Goal: Navigation & Orientation: Find specific page/section

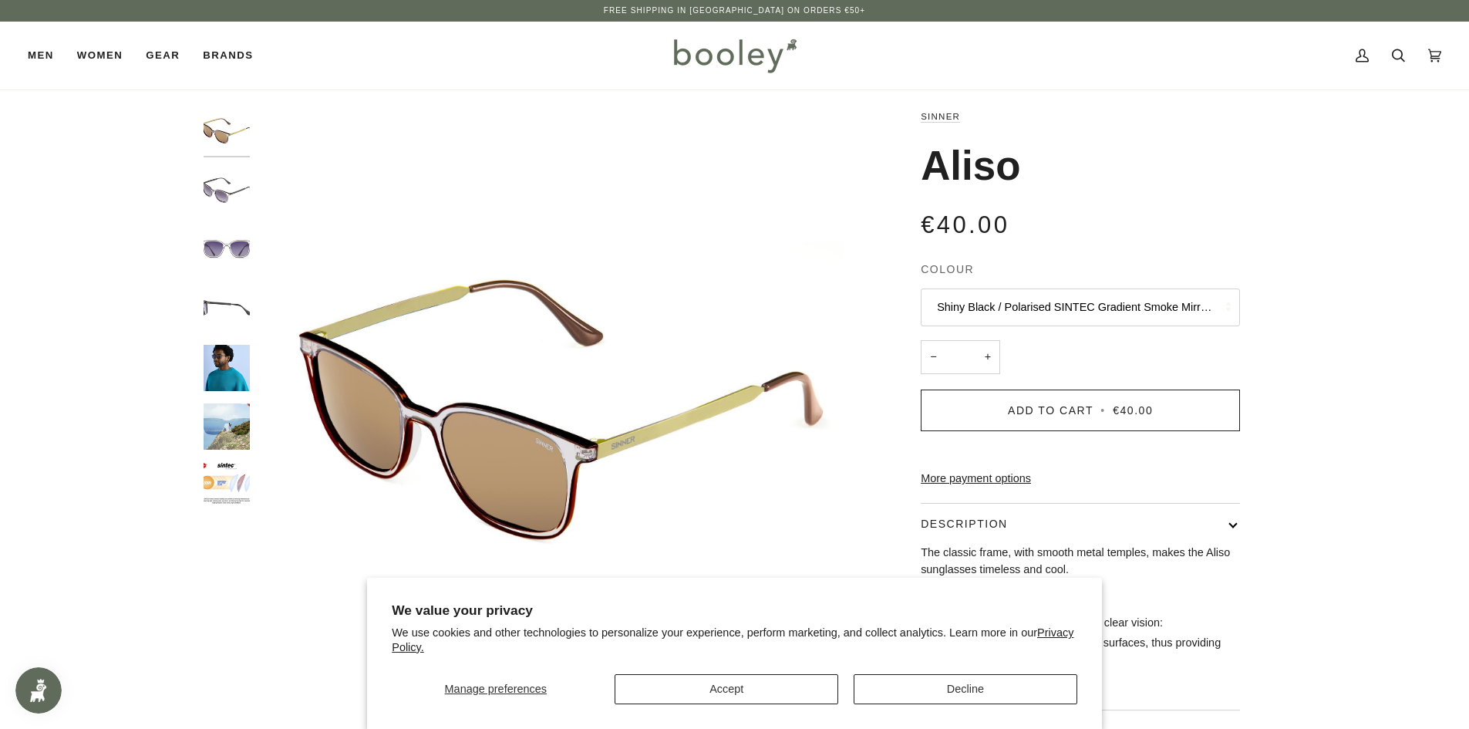
click at [238, 252] on img "SINNER Aliso Shiny Black / Polarised SINTEC Gradient Smoke Mirror Lens - Booley…" at bounding box center [227, 249] width 46 height 46
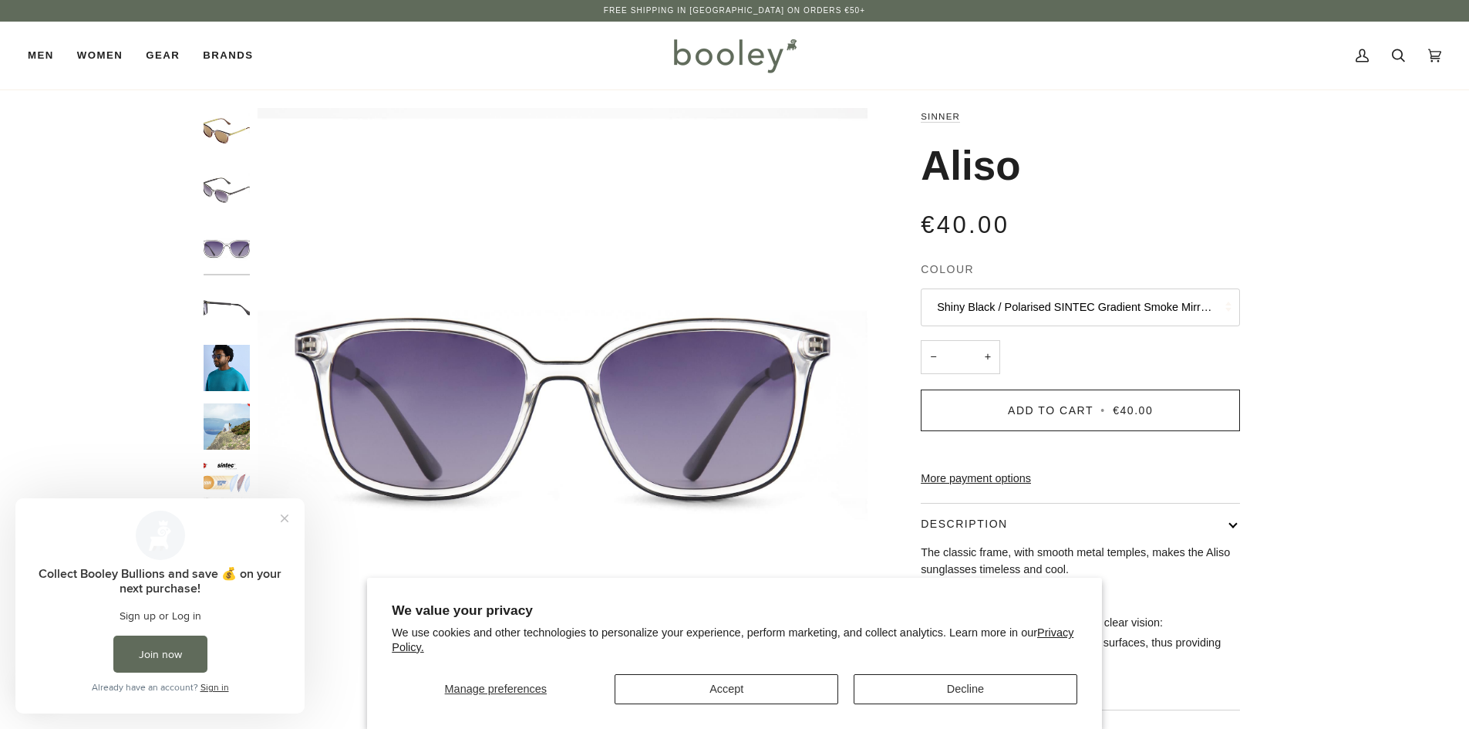
click at [217, 362] on img "SINNER Aliso Shiny Black / Polarised SINTEC Gradient Smoke Mirror Lens - Booley…" at bounding box center [227, 368] width 46 height 46
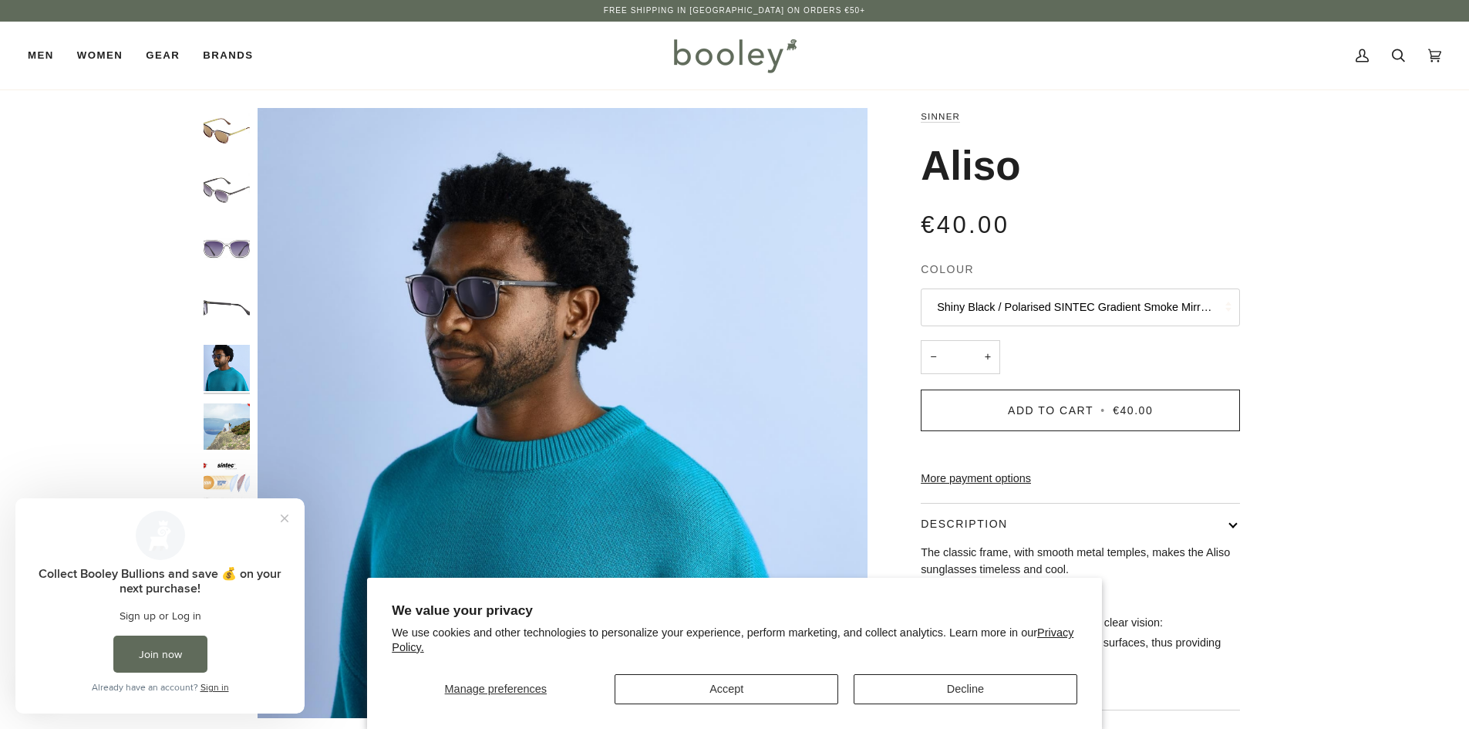
click at [217, 406] on img "Aliso" at bounding box center [227, 426] width 46 height 46
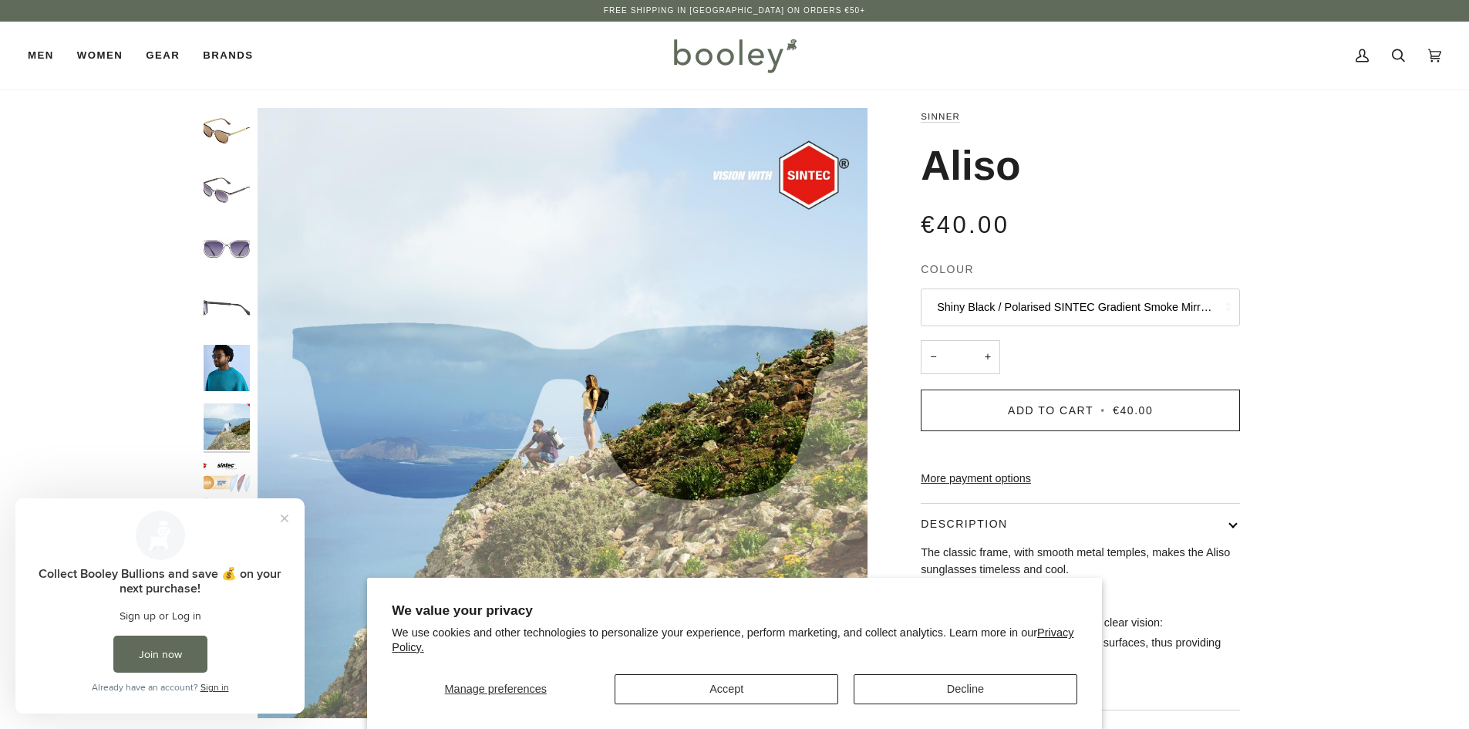
click at [230, 471] on img "Aliso" at bounding box center [227, 486] width 46 height 46
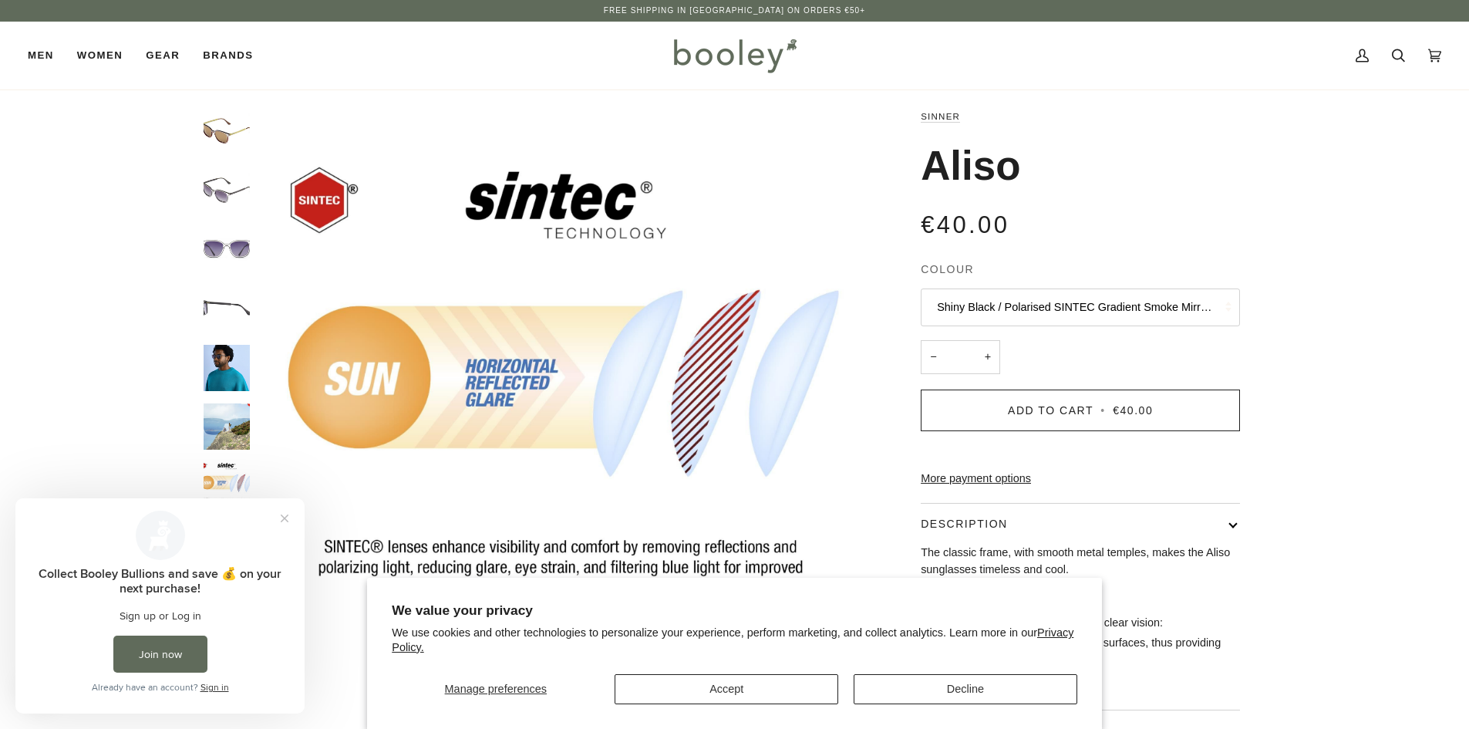
click at [240, 250] on img "SINNER Aliso Shiny Black / Polarised SINTEC Gradient Smoke Mirror Lens - Booley…" at bounding box center [227, 249] width 46 height 46
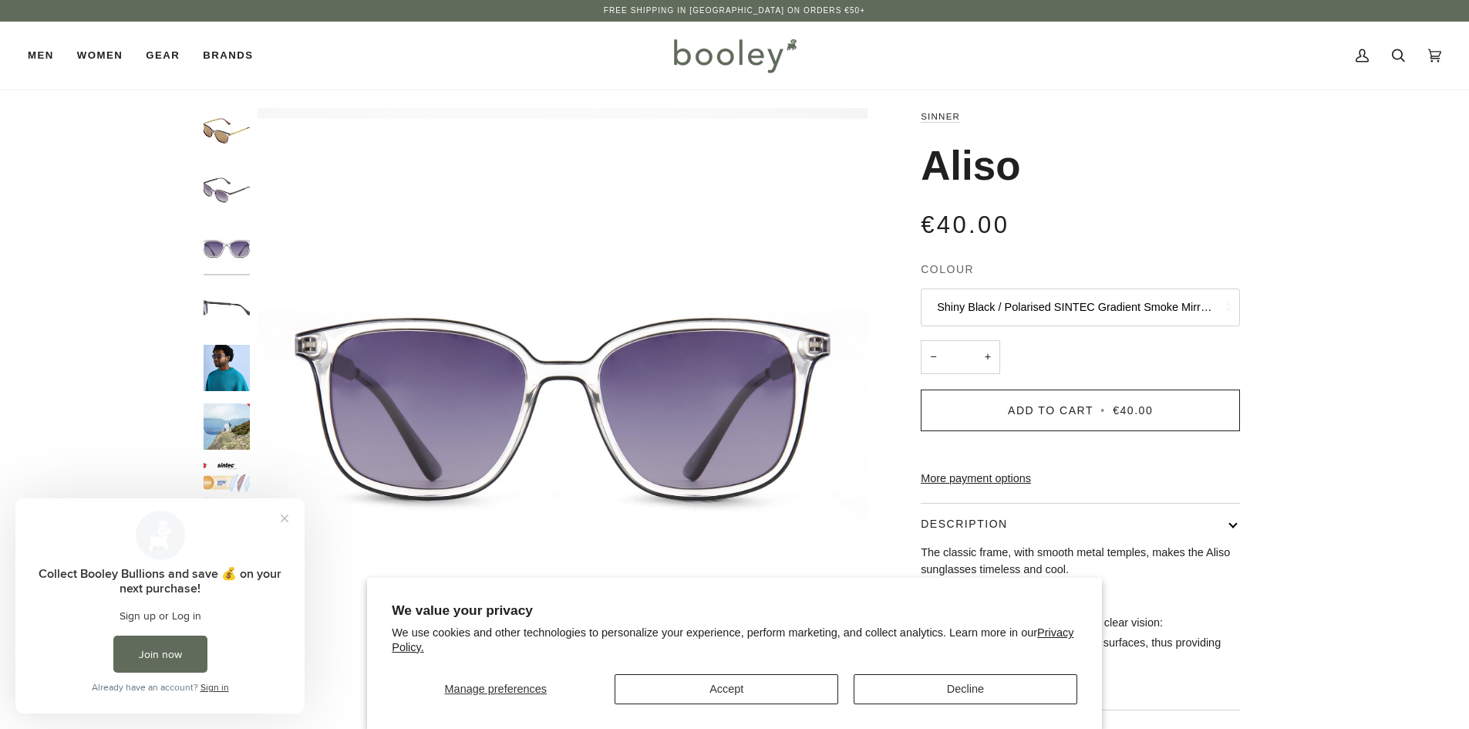
click at [227, 190] on img "SINNER Aliso Shiny Black / Polarised SINTEC Gradient Smoke Mirror Lens - Booley…" at bounding box center [227, 190] width 46 height 46
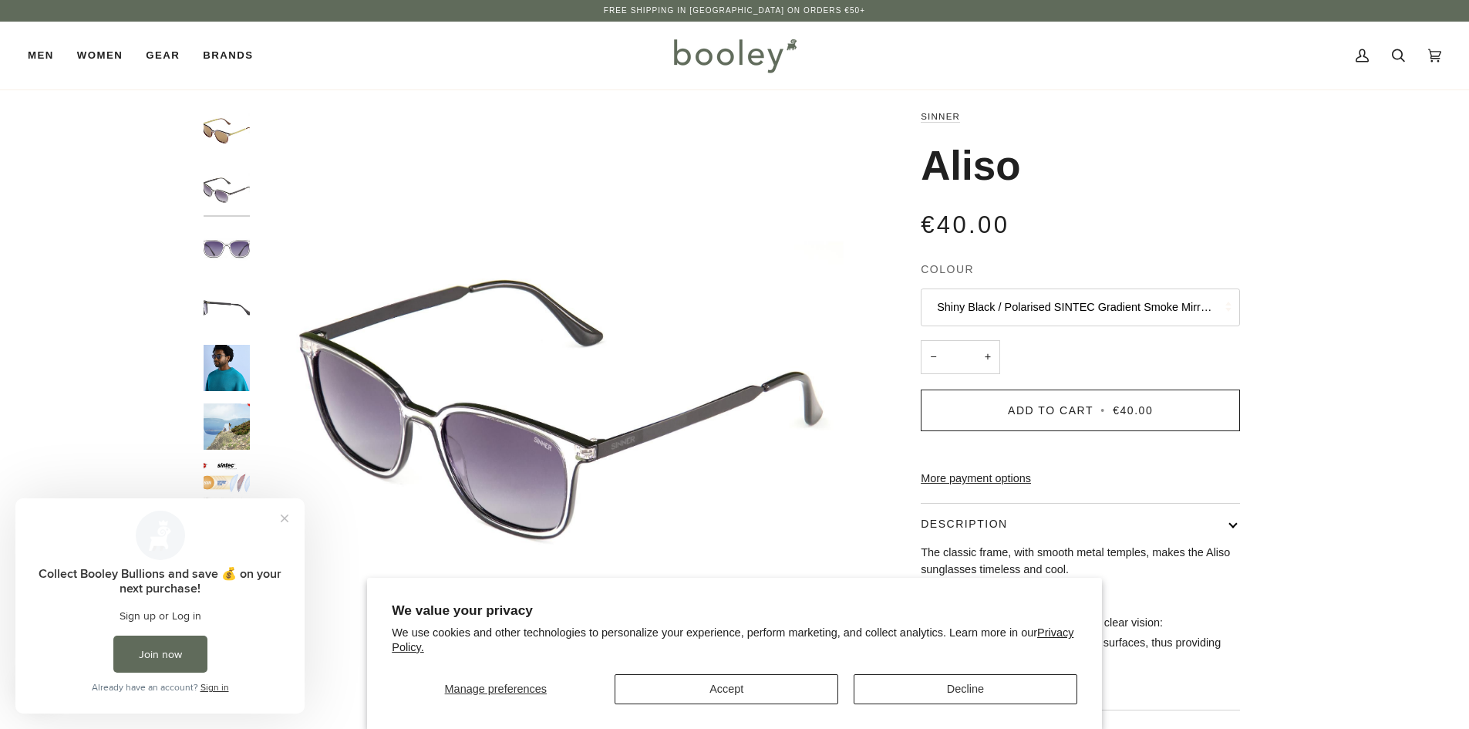
click at [226, 117] on img "SINNER Aliso Shiny Dark Brown / Polarised SINTEC Brown Lens - Booley Galway" at bounding box center [227, 131] width 46 height 46
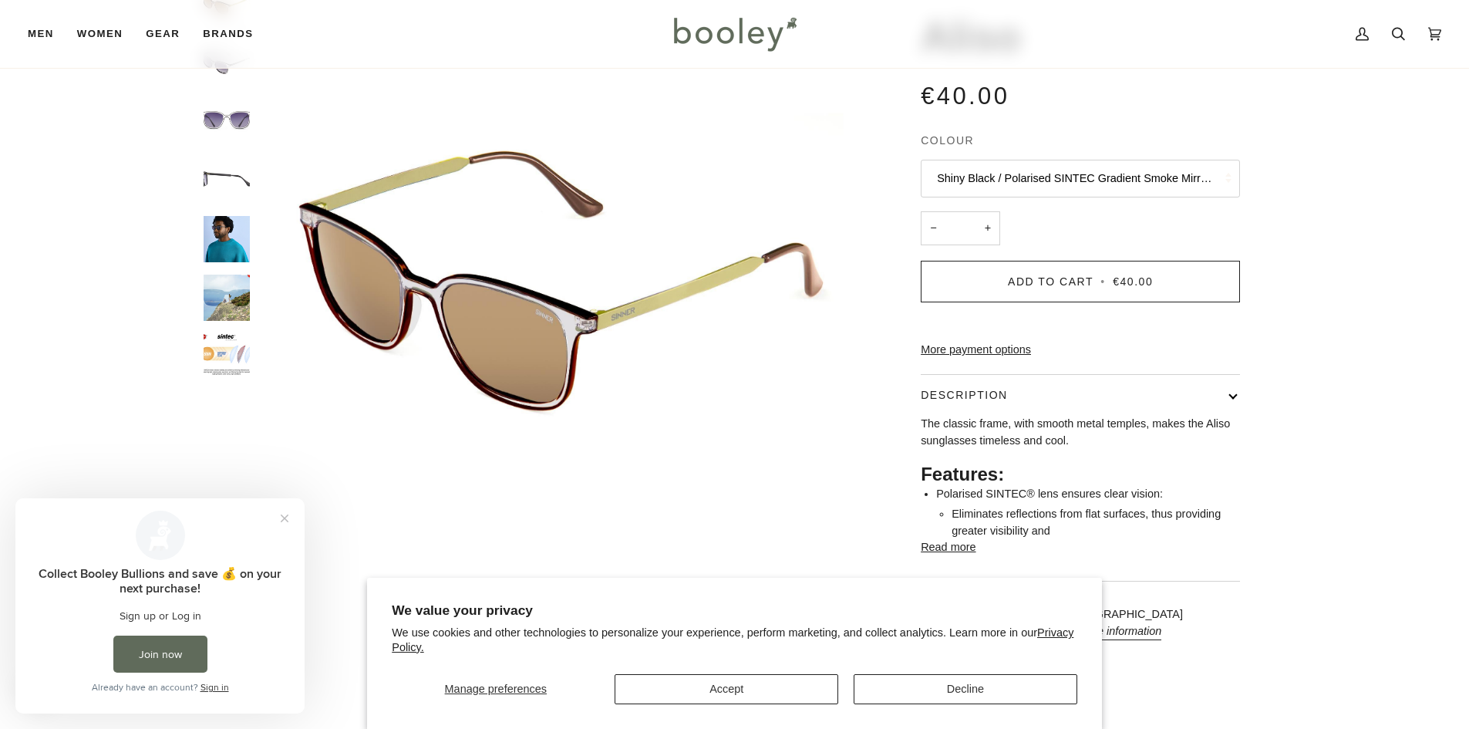
scroll to position [231, 0]
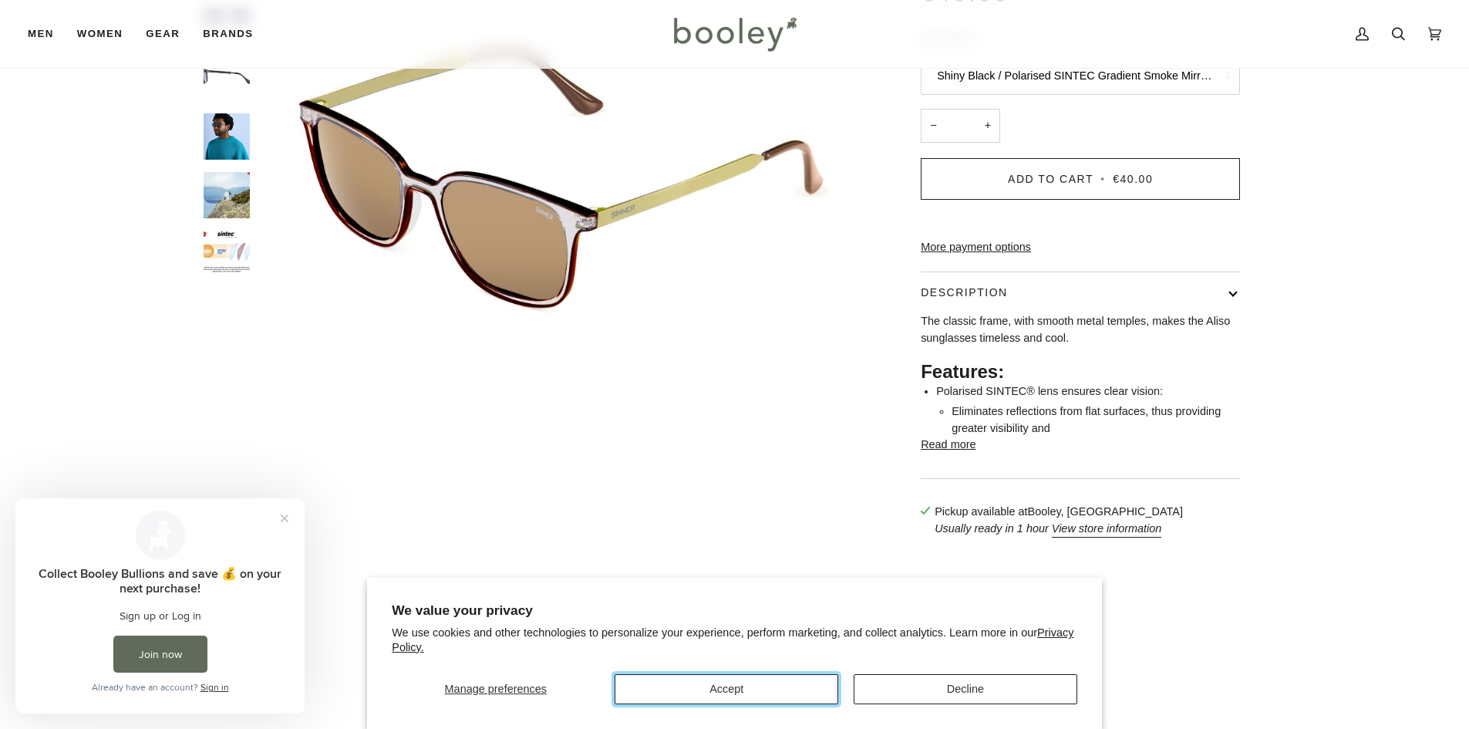
click at [745, 691] on button "Accept" at bounding box center [726, 689] width 224 height 30
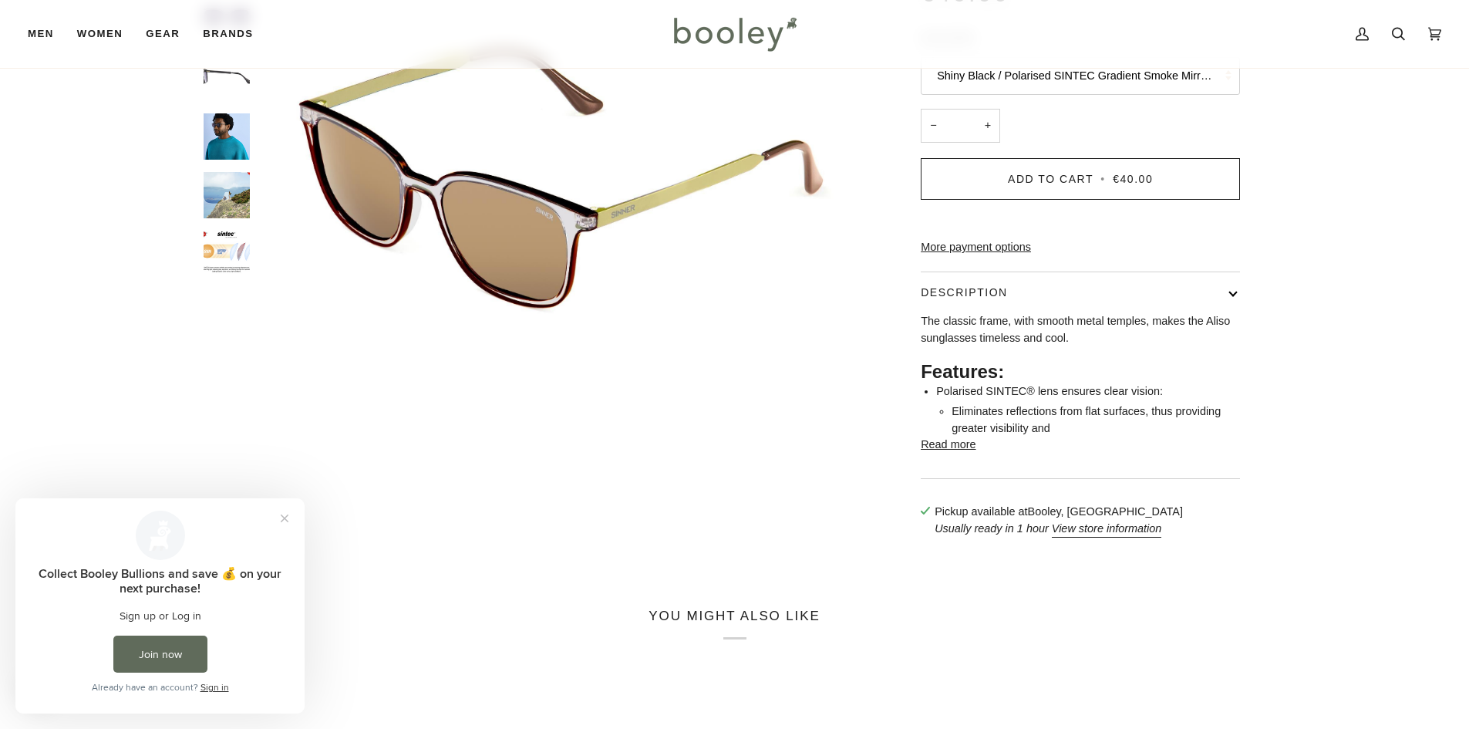
click at [231, 239] on img "Aliso" at bounding box center [227, 254] width 46 height 46
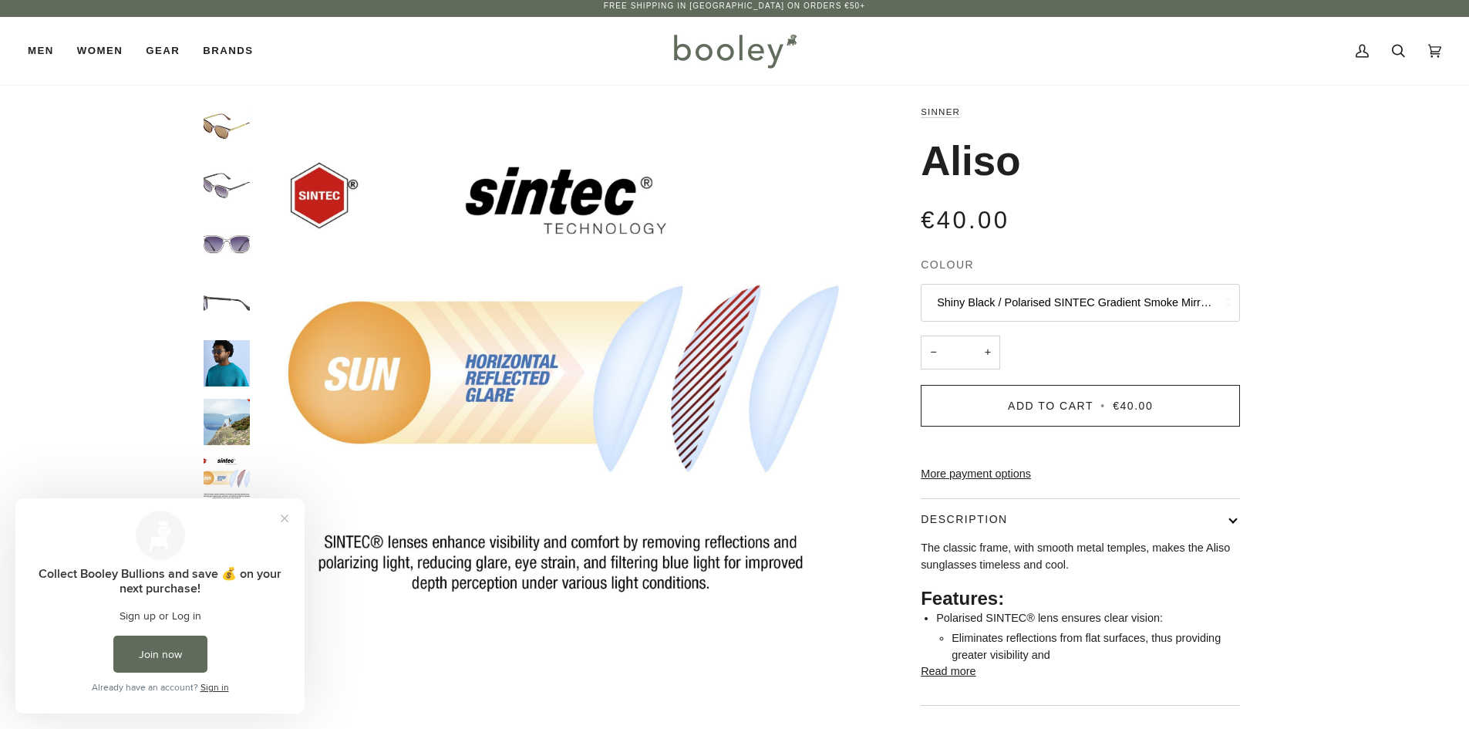
scroll to position [0, 0]
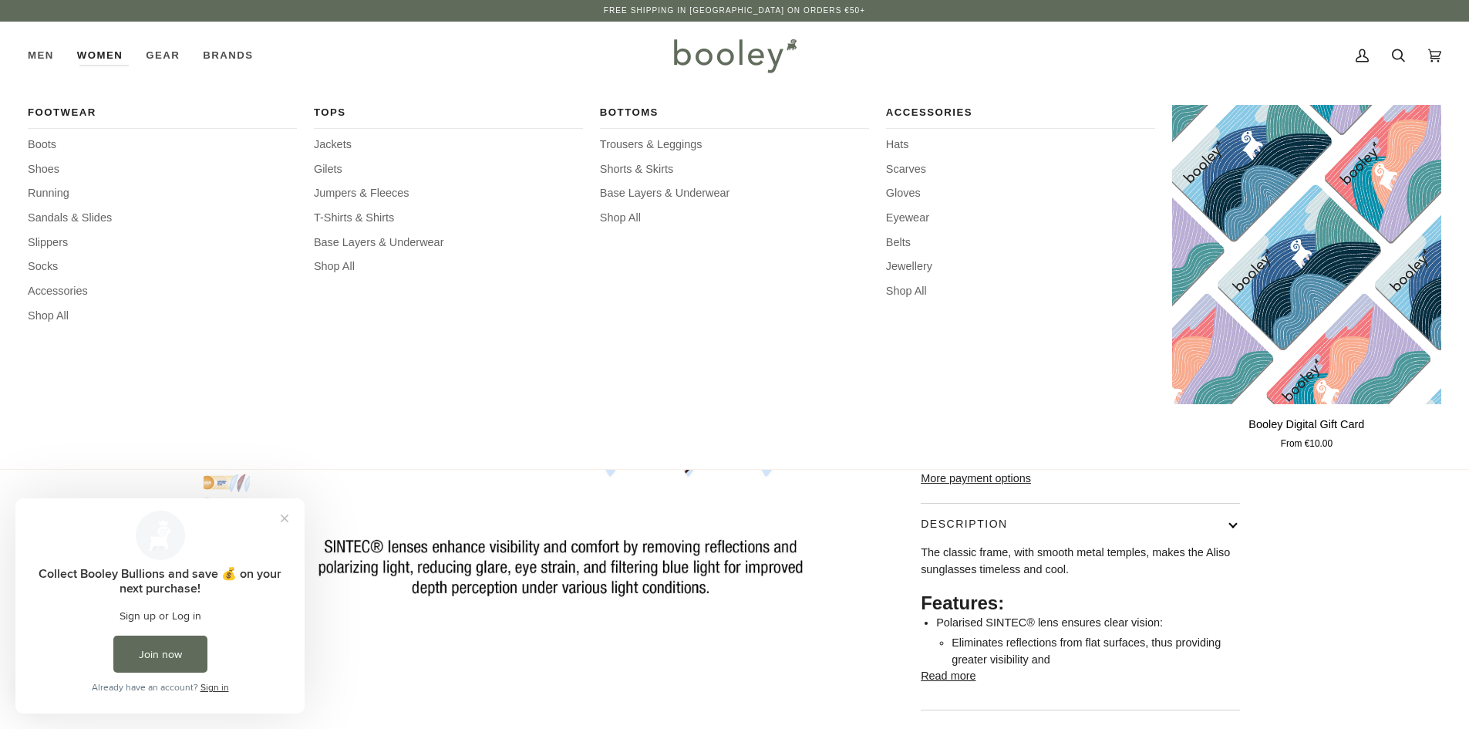
click at [96, 51] on link "Women" at bounding box center [100, 56] width 69 height 68
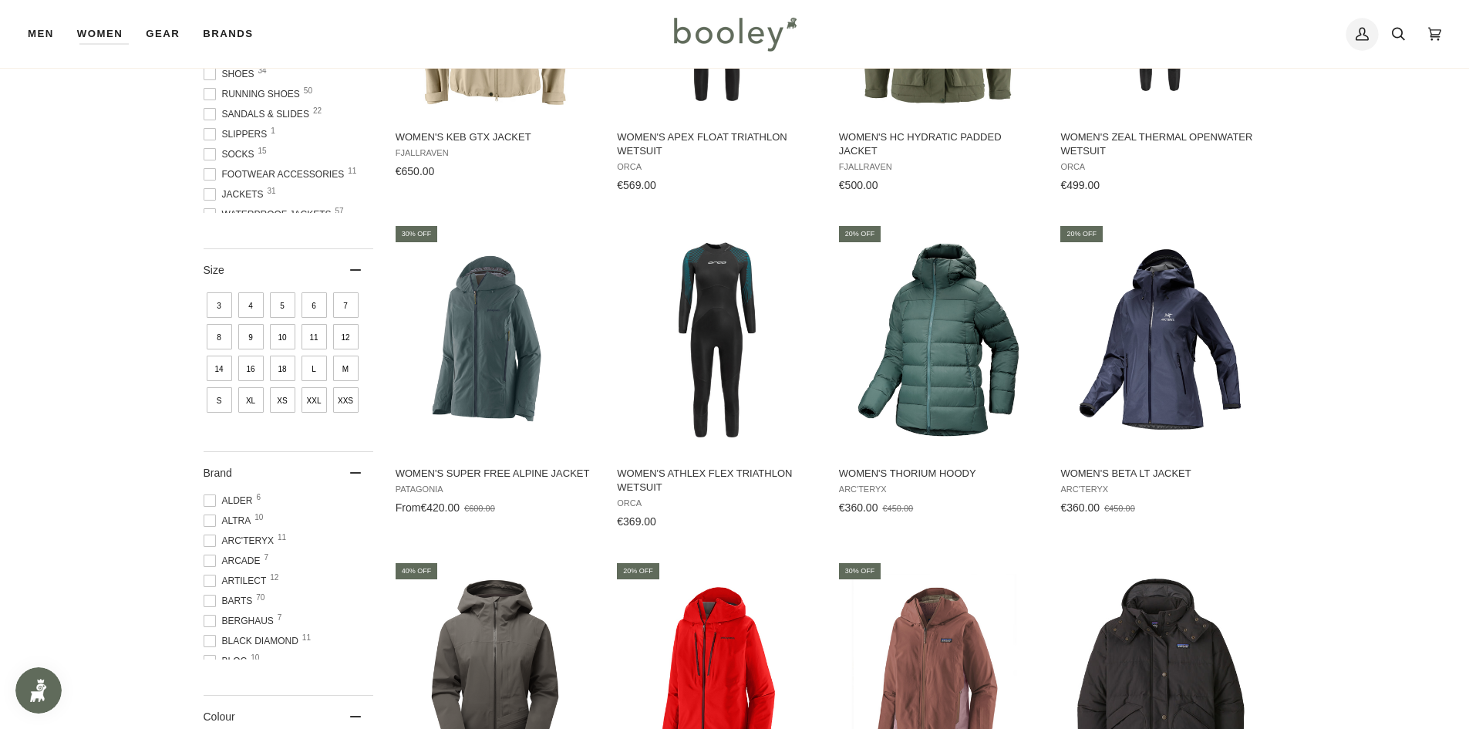
scroll to position [231, 0]
